Goal: Transaction & Acquisition: Purchase product/service

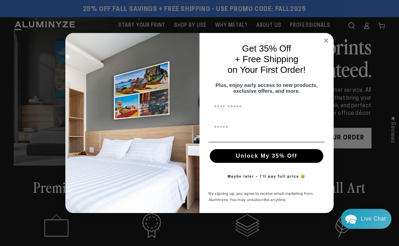
click at [324, 39] on icon "Close dialog" at bounding box center [325, 40] width 3 height 3
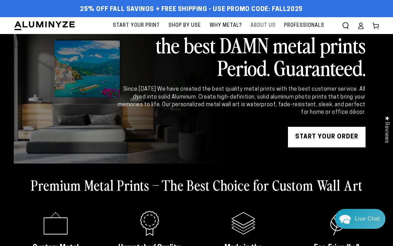
click at [263, 25] on span "About Us" at bounding box center [263, 25] width 25 height 9
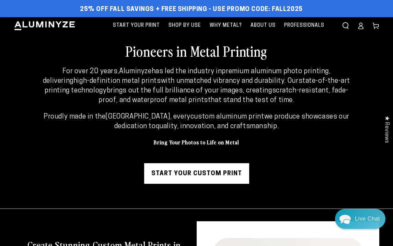
click at [212, 174] on link "Start Your Custom Print" at bounding box center [196, 173] width 105 height 21
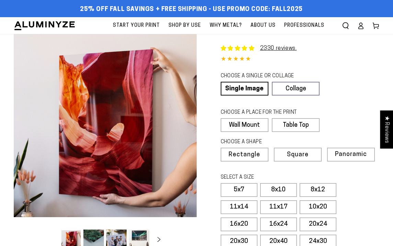
select select "**********"
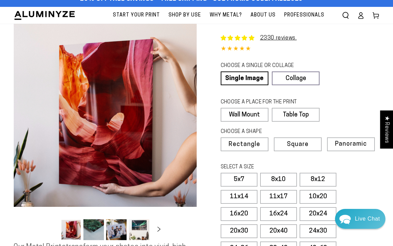
scroll to position [11, 0]
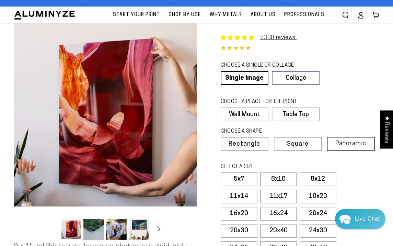
click at [346, 143] on span "Panoramic" at bounding box center [351, 144] width 31 height 7
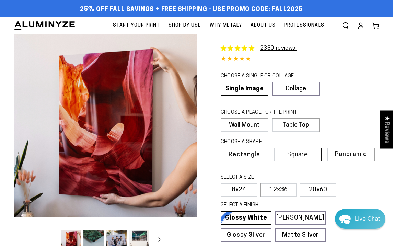
click at [296, 153] on span "Square" at bounding box center [298, 155] width 21 height 6
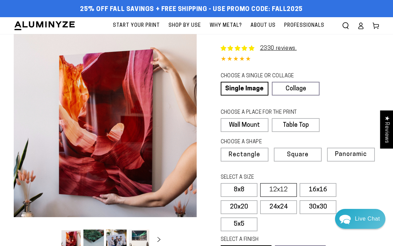
click at [278, 187] on label "12x12" at bounding box center [278, 190] width 37 height 14
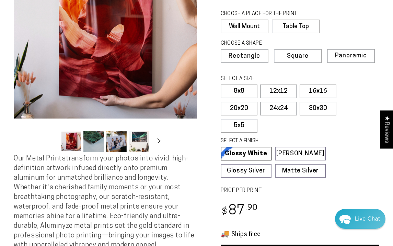
scroll to position [98, 0]
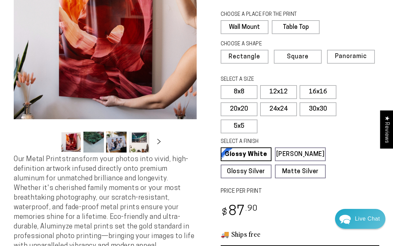
click at [158, 144] on icon "Slide right" at bounding box center [159, 141] width 10 height 5
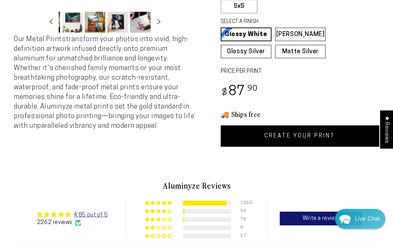
scroll to position [219, 0]
